Goal: Task Accomplishment & Management: Manage account settings

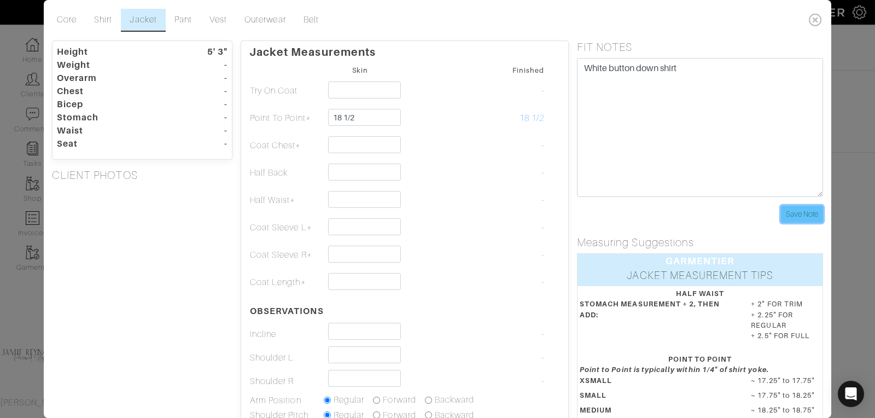
click at [803, 214] on input "Save Note" at bounding box center [802, 214] width 42 height 17
click at [69, 16] on link "Core" at bounding box center [66, 20] width 37 height 23
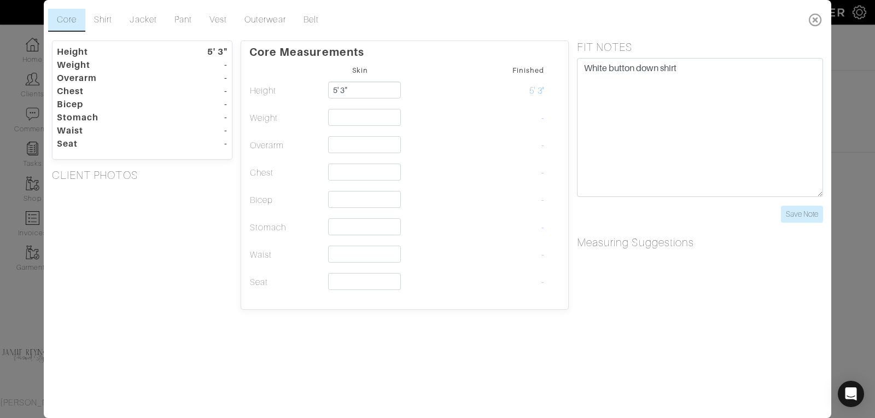
click at [814, 15] on icon at bounding box center [815, 20] width 22 height 22
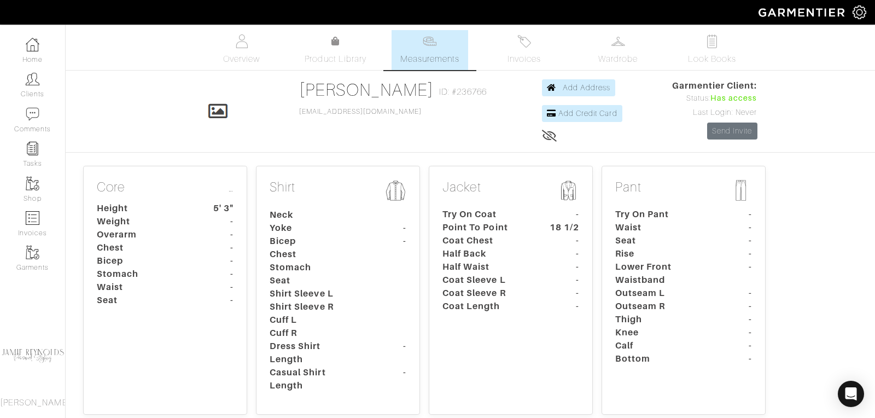
click at [130, 255] on dt "Bicep" at bounding box center [140, 260] width 102 height 13
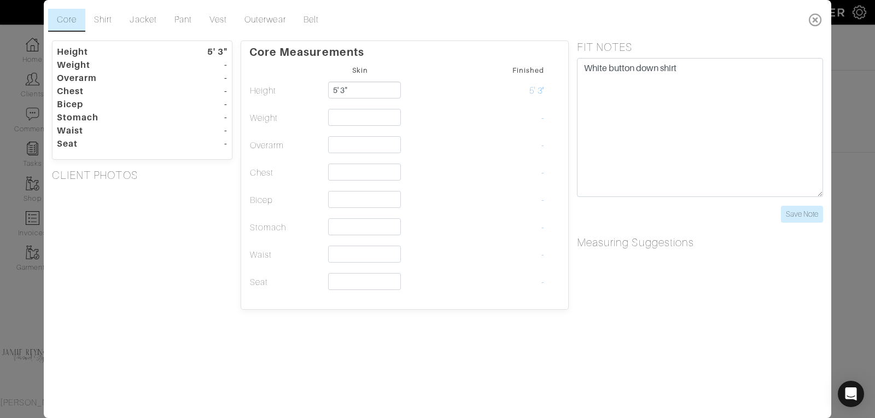
click at [819, 20] on icon at bounding box center [815, 20] width 22 height 22
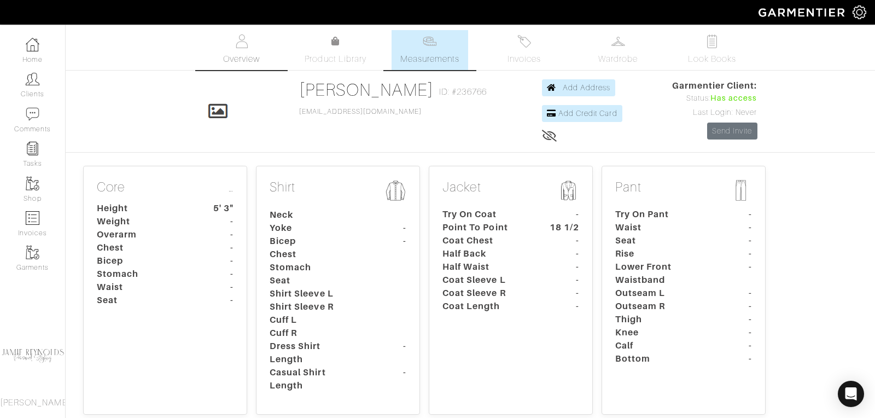
click at [226, 58] on span "Overview" at bounding box center [241, 58] width 37 height 13
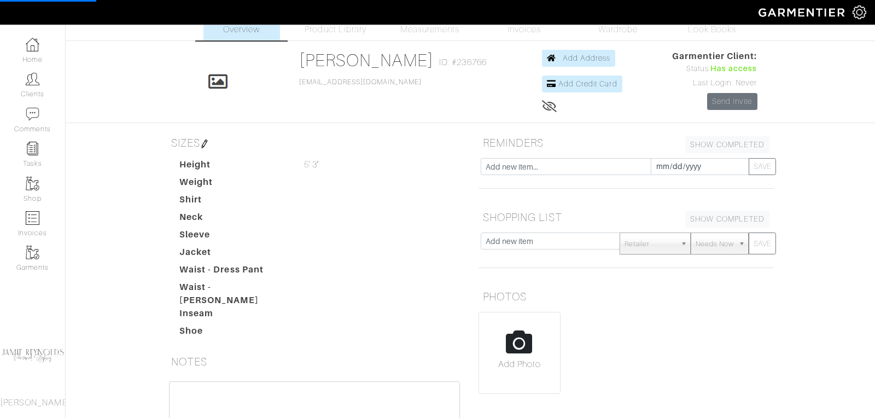
scroll to position [60, 0]
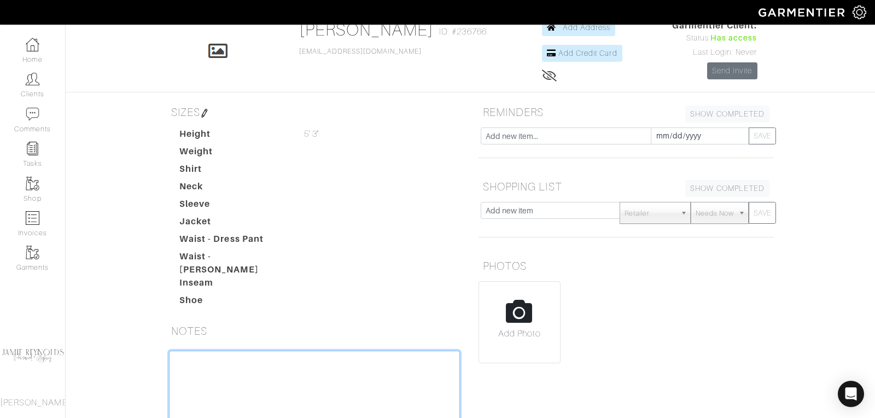
click at [216, 350] on textarea at bounding box center [314, 419] width 291 height 139
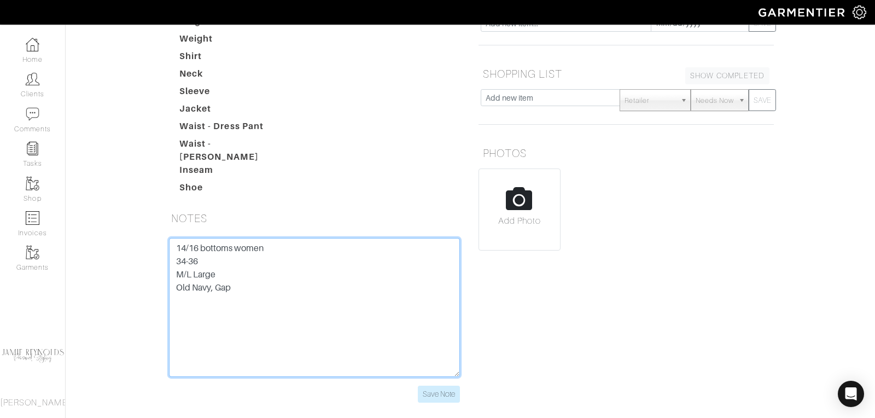
scroll to position [174, 0]
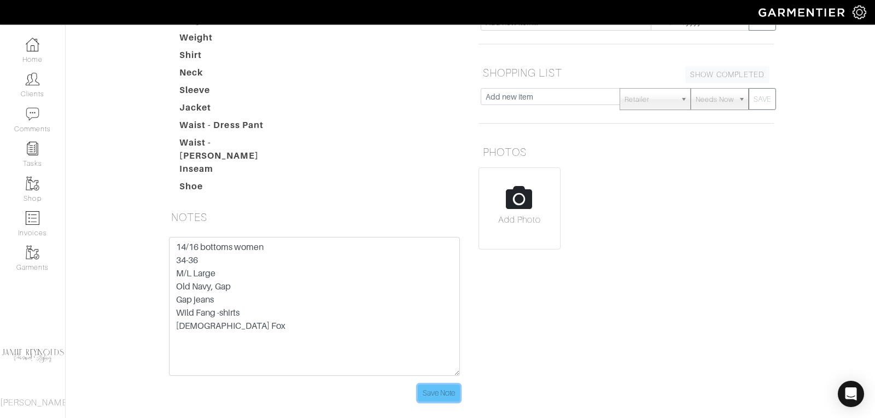
click at [441, 384] on input "Save Note" at bounding box center [439, 392] width 42 height 17
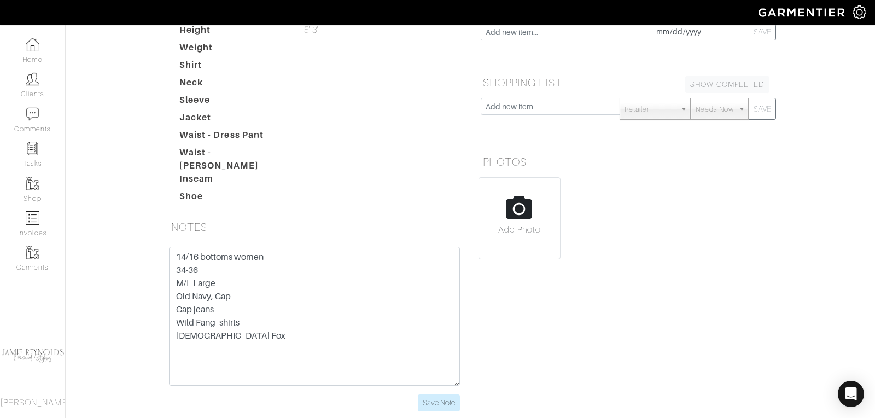
scroll to position [162, 0]
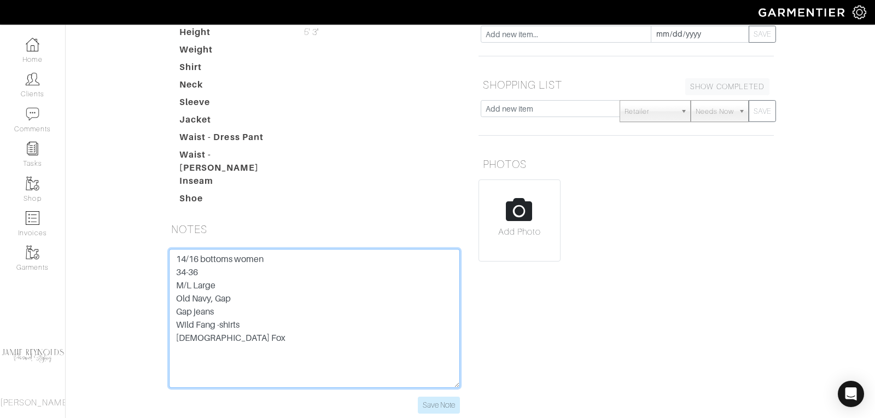
click at [302, 324] on textarea "14/16 bottoms women 34-36 M/L Large Old Navy, Gap Gap jeans Wild Fang -shirts […" at bounding box center [314, 318] width 291 height 139
click at [232, 343] on textarea "14/16 bottoms women 34-36 M/L Large Old Navy, Gap Gap jeans Wild Fang -shirts […" at bounding box center [314, 318] width 291 height 139
click at [264, 351] on textarea "14/16 bottoms women 34-36 M/L Large Old Navy, Gap Gap jeans Wild Fang -shirts […" at bounding box center [314, 318] width 291 height 139
type textarea "14/16 bottoms women 34-36 M/L Large Old Navy, Gap Gap jeans Wild Fang -shirts […"
